Goal: Task Accomplishment & Management: Use online tool/utility

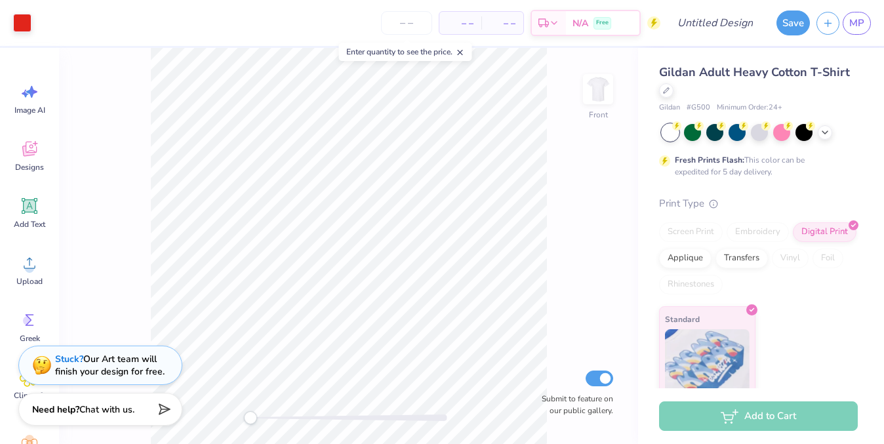
click at [34, 22] on div "Art colors – – Per Item – – Total Est. Delivery N/A Free Design Title Save MP" at bounding box center [442, 23] width 884 height 46
click at [30, 23] on div at bounding box center [22, 21] width 18 height 18
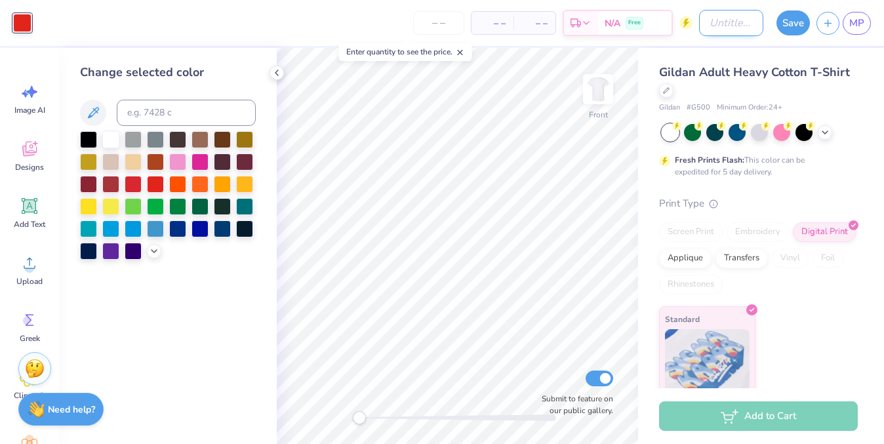
click at [702, 28] on input "Design Title" at bounding box center [731, 23] width 64 height 26
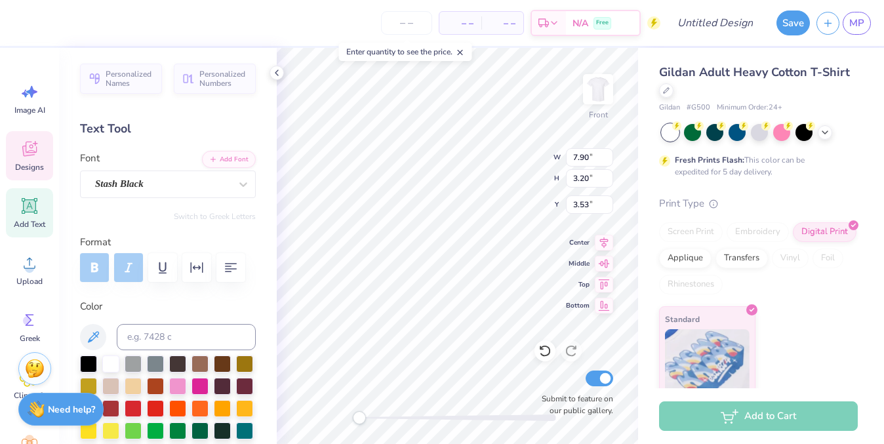
scroll to position [0, 1]
type textarea "Grabba"
type input "7.65"
type input "3.40"
type input "5.13"
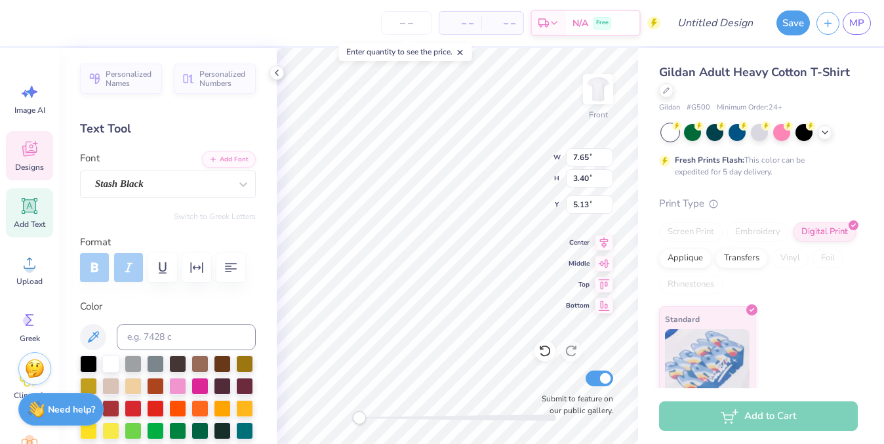
scroll to position [0, 0]
type textarea "Grabba"
type input "11.85"
type input "11.93"
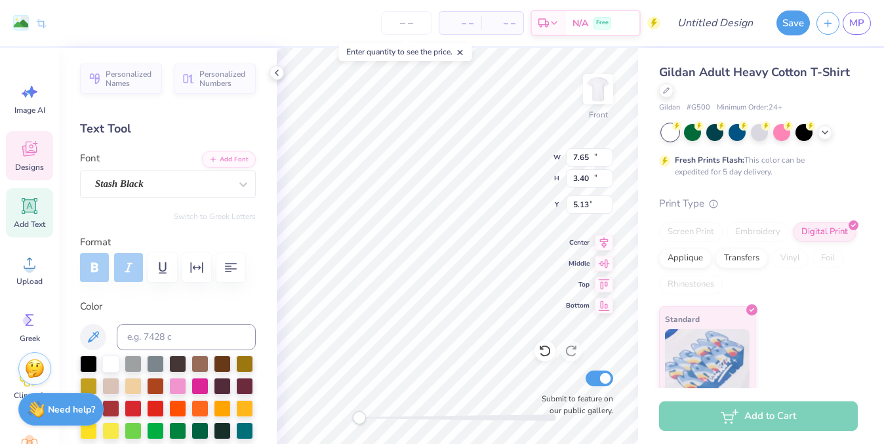
type input "3.00"
type input "6.02"
type input "2.65"
type input "8.01"
type input "4.25"
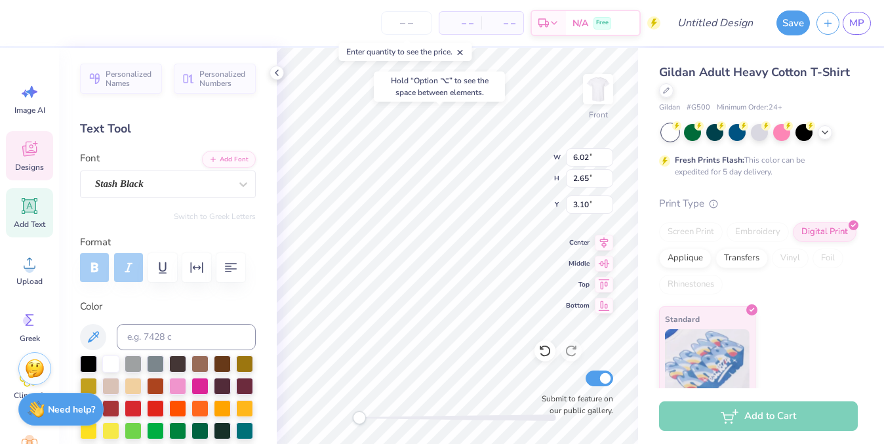
type input "4.79"
type input "5.20"
type input "2.76"
type input "5.02"
type input "6.02"
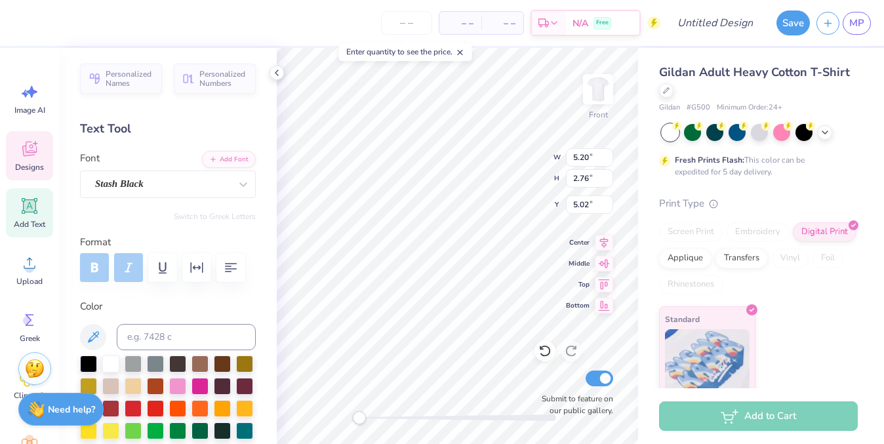
type input "2.65"
type input "3.46"
type input "11.85"
type input "11.93"
type input "3.00"
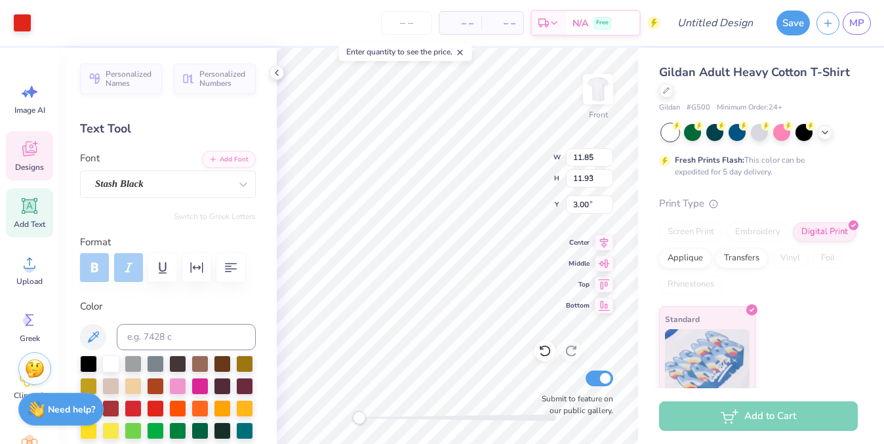
type input "6.02"
type input "2.65"
type input "3.46"
type textarea "Pizza"
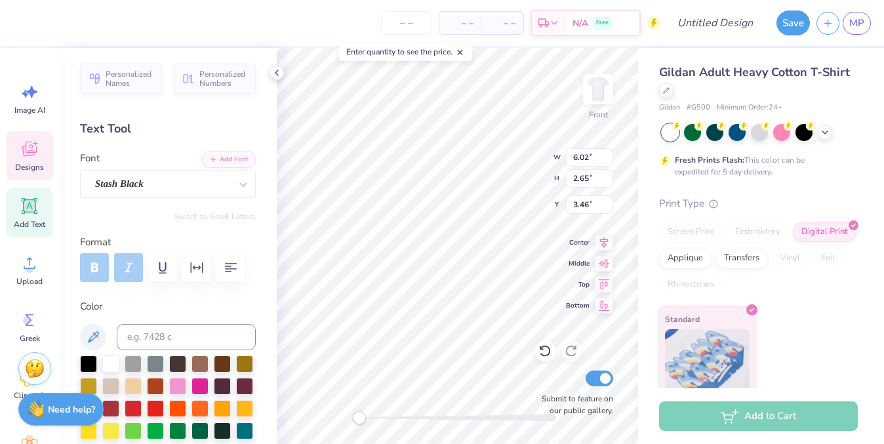
type input "5.20"
type input "2.76"
type input "4.45"
type input "6.02"
type input "2.65"
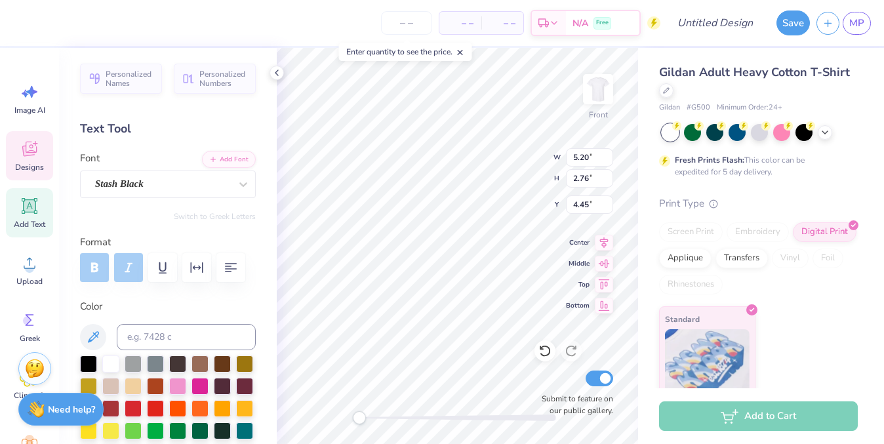
type input "3.46"
type input "5.20"
type input "2.76"
type input "4.45"
type input "4.44"
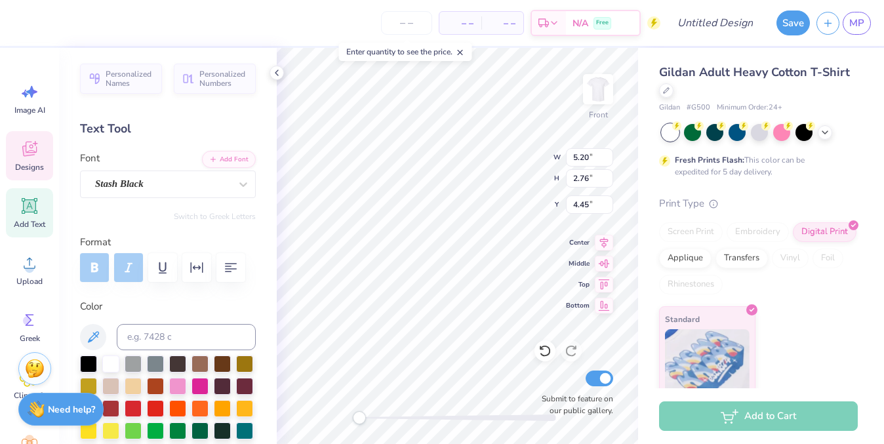
type input "2.81"
type input "5.35"
type input "11.85"
type input "11.93"
type input "3.00"
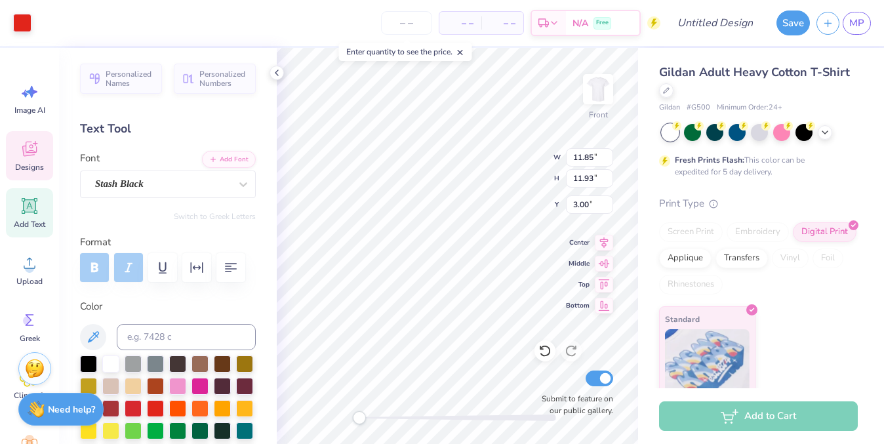
type input "1.78"
type input "0.23"
type input "14.07"
type input "2.04"
type input "0.24"
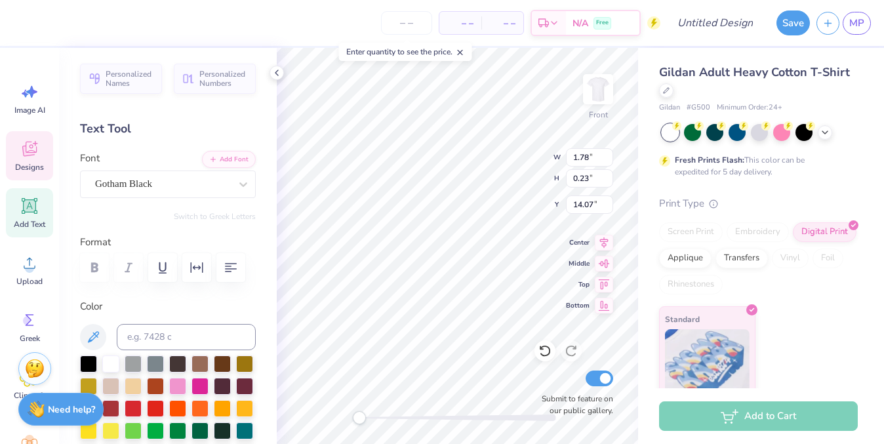
type input "13.50"
type textarea "EAT THE BEST"
type input "1.78"
type input "0.23"
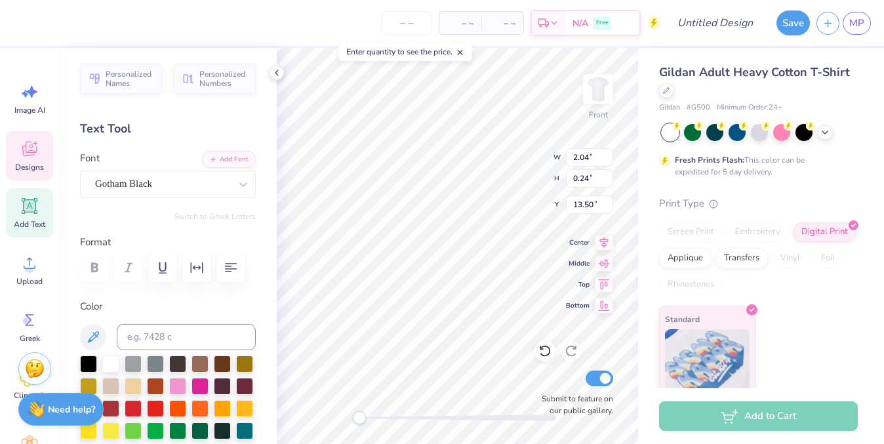
type input "14.02"
type textarea "A"
type textarea "KKG"
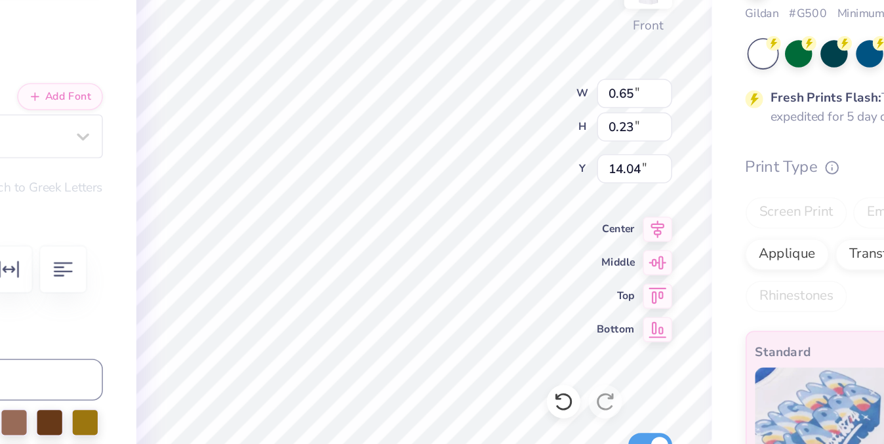
type input "0.65"
type input "14.04"
type input "1.06"
type input "0.37"
type input "14.02"
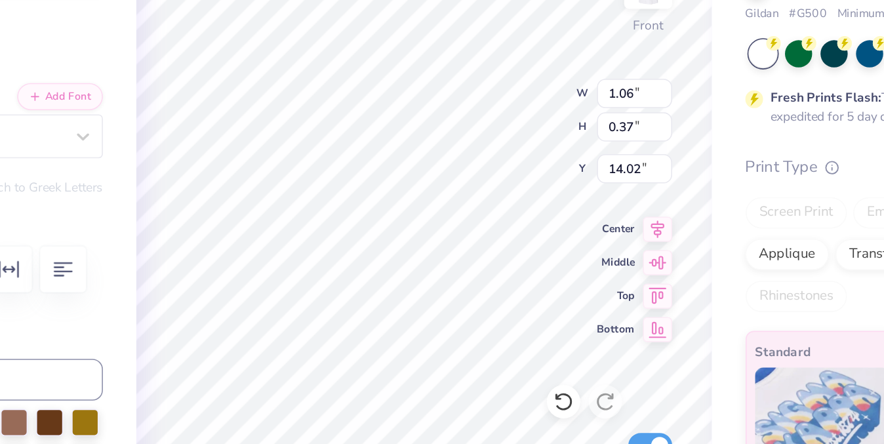
type input "11.85"
type input "11.93"
type input "3.00"
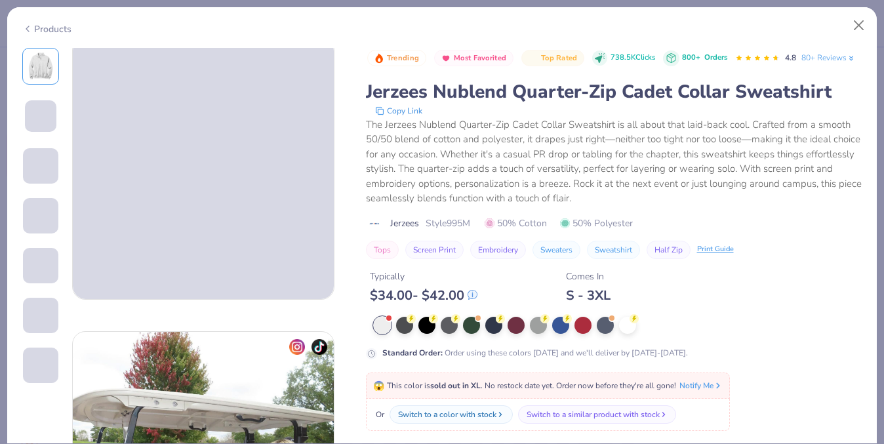
scroll to position [351, 0]
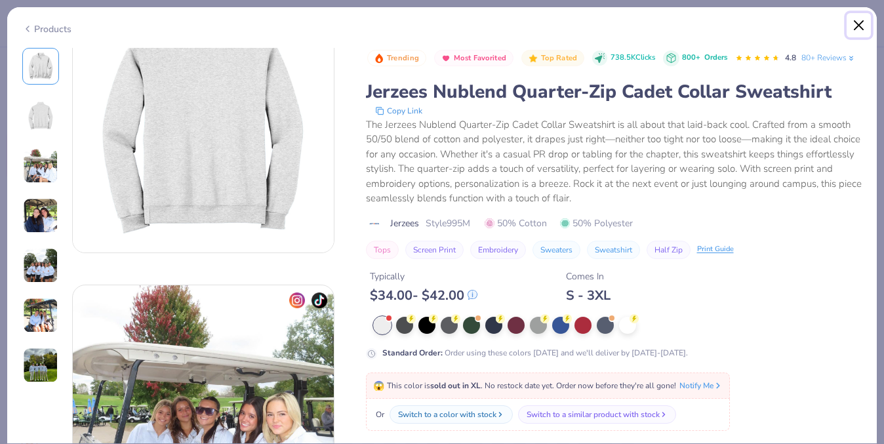
click at [860, 19] on button "Close" at bounding box center [858, 25] width 25 height 25
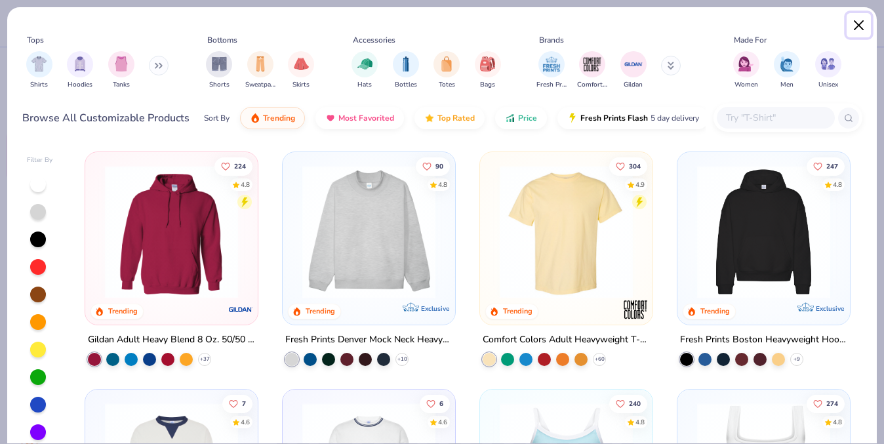
click at [859, 28] on button "Close" at bounding box center [858, 25] width 25 height 25
